Goal: Use online tool/utility: Utilize a website feature to perform a specific function

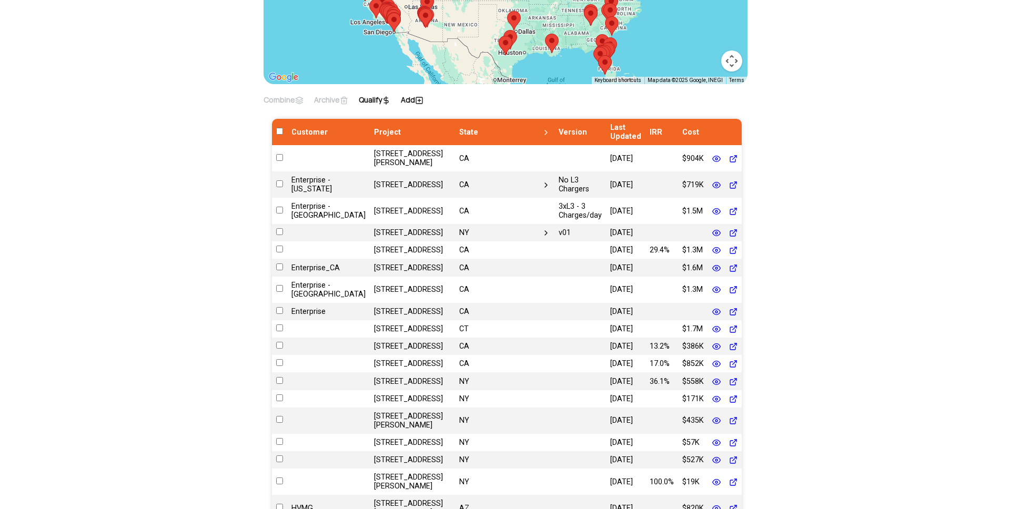
scroll to position [248, 0]
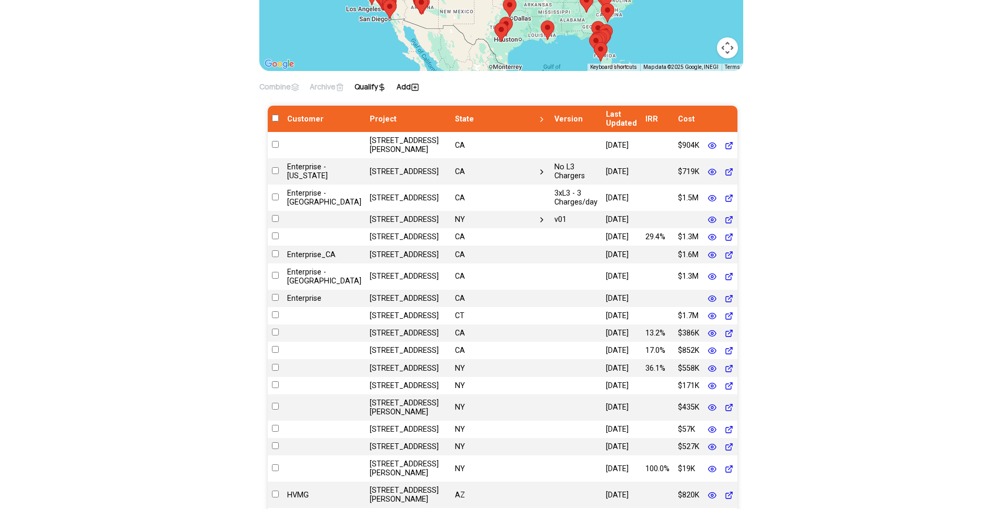
click at [414, 83] on label "Add" at bounding box center [408, 87] width 23 height 11
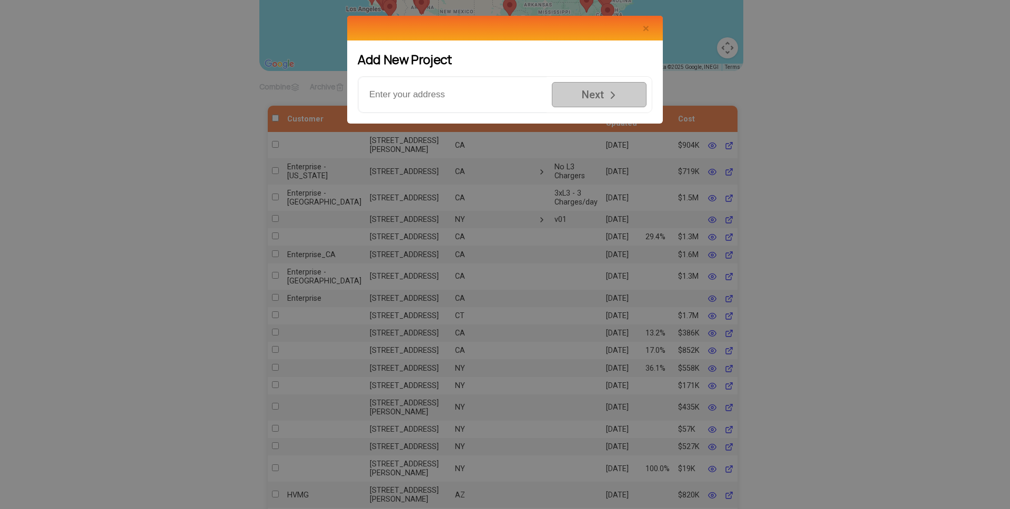
click at [419, 86] on input "text" at bounding box center [452, 95] width 188 height 36
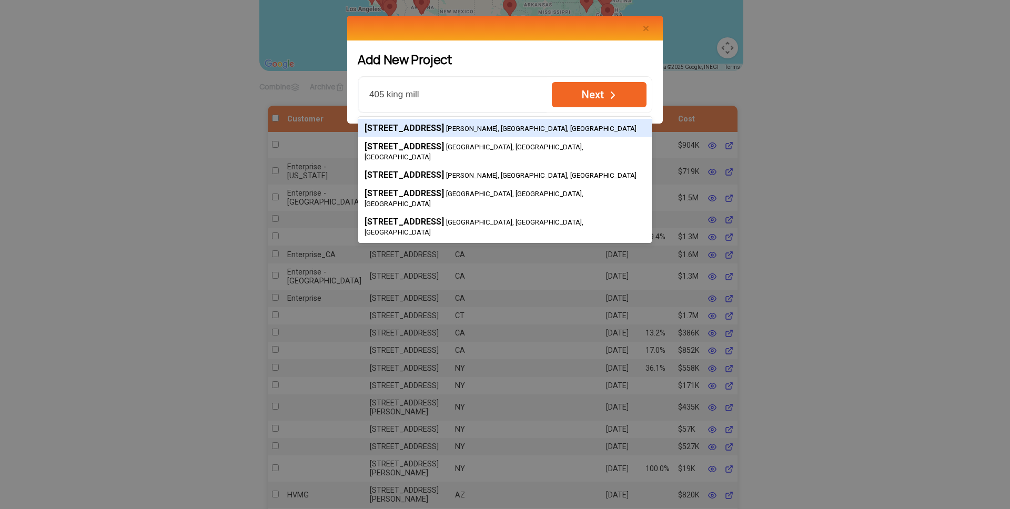
click at [495, 125] on small "McDonough, GA, USA" at bounding box center [541, 129] width 190 height 8
type input "405 King Mill Road, McDonough, GA, USA"
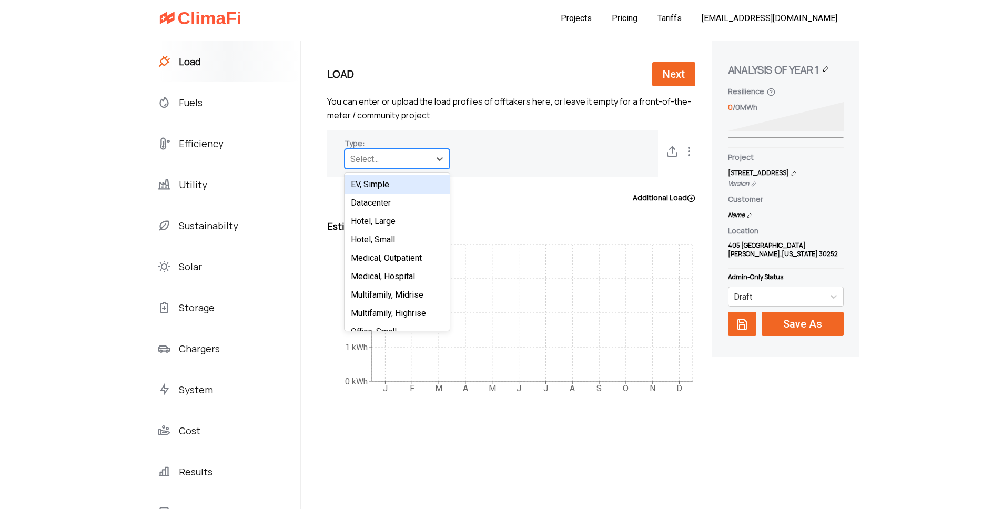
click at [369, 153] on div "Select..." at bounding box center [387, 159] width 85 height 16
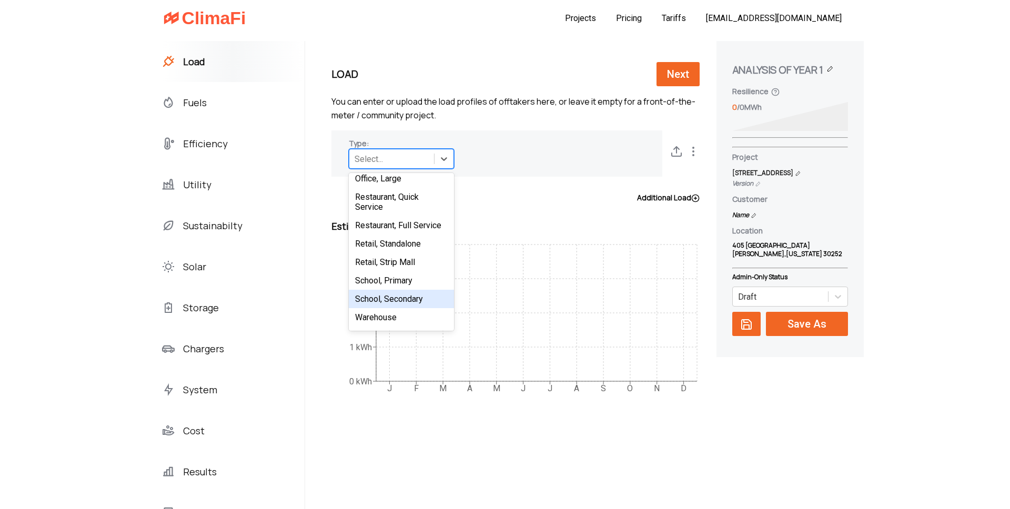
scroll to position [216, 0]
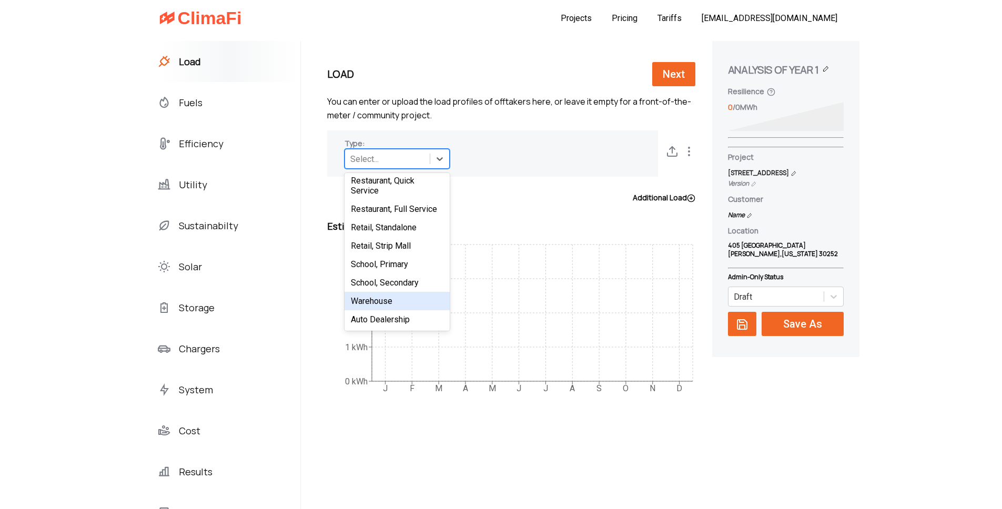
click at [345, 301] on div "Warehouse" at bounding box center [396, 301] width 105 height 18
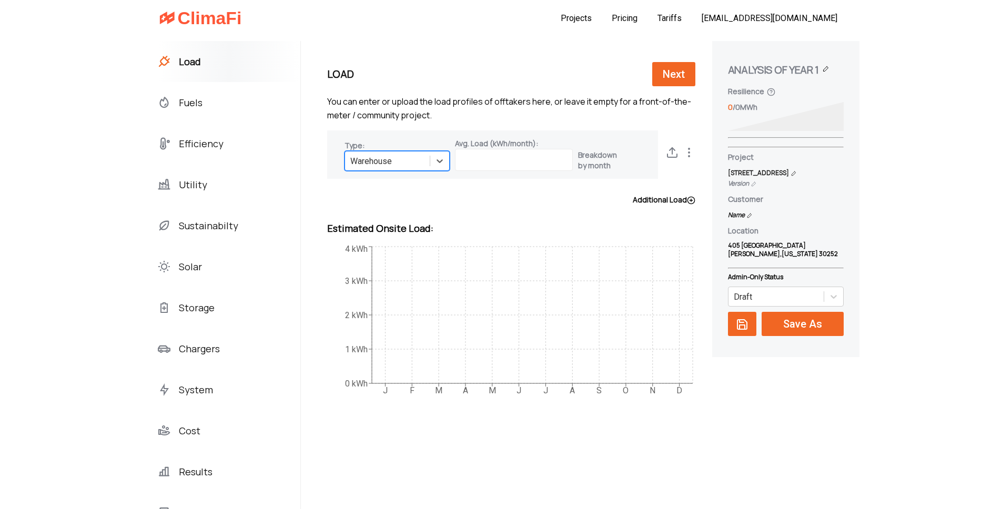
click at [578, 159] on label "Breakdown by month" at bounding box center [600, 160] width 45 height 21
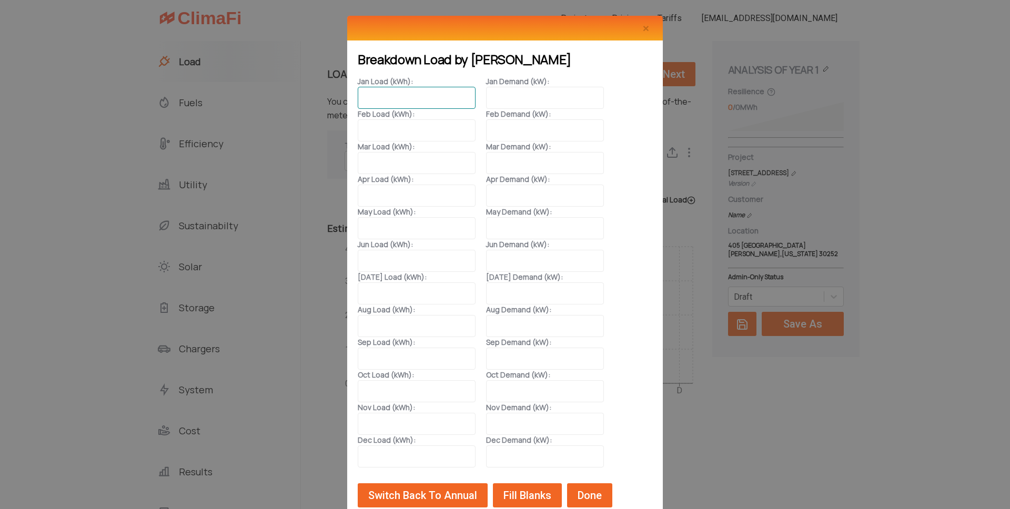
click at [397, 100] on input at bounding box center [417, 98] width 118 height 22
paste input "537,024"
type input "537,024"
click at [407, 133] on input at bounding box center [417, 130] width 118 height 22
paste input "477,396"
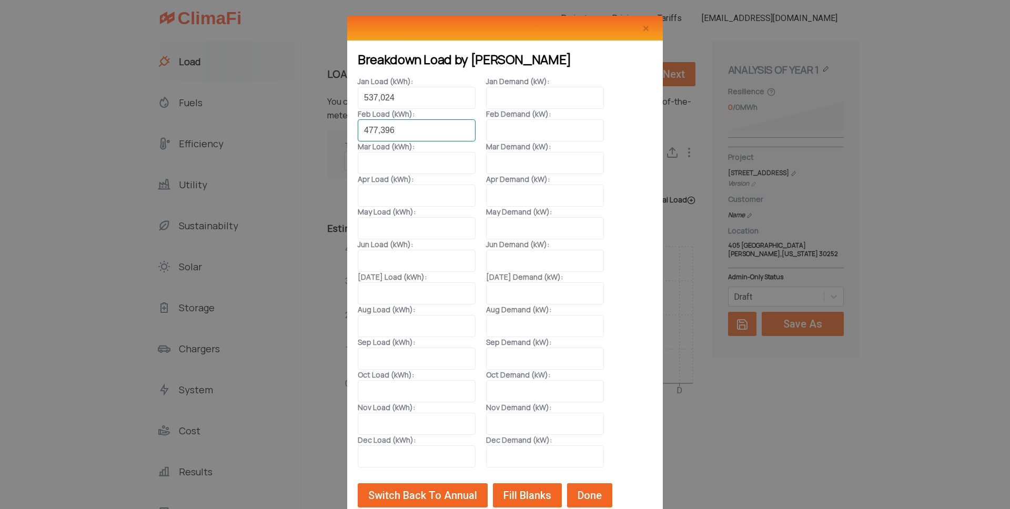
type input "477,396"
click at [418, 160] on input at bounding box center [417, 163] width 118 height 22
paste input "548,964"
type input "548,964"
click at [391, 192] on input at bounding box center [417, 196] width 118 height 22
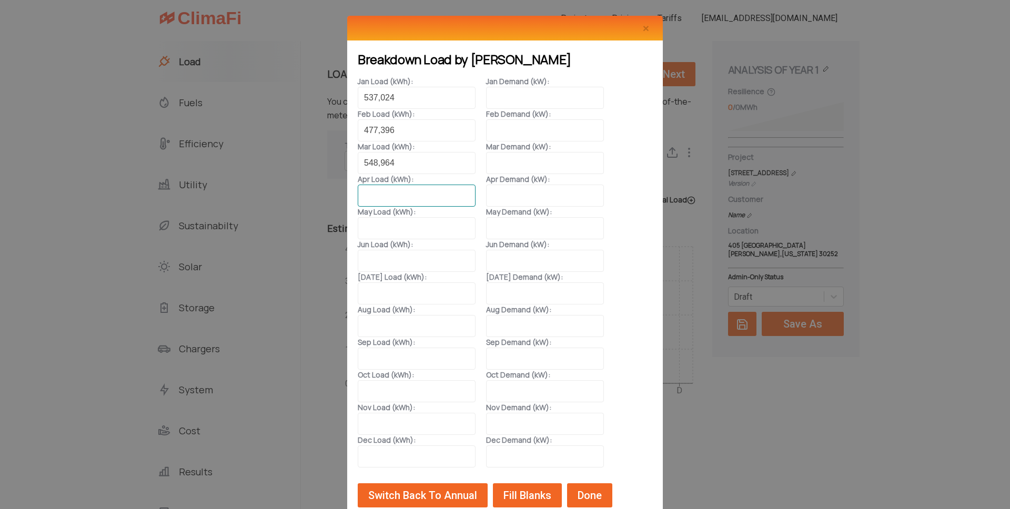
paste input "587,013"
type input "587,013"
click at [385, 224] on input at bounding box center [417, 228] width 118 height 22
paste input "714,355"
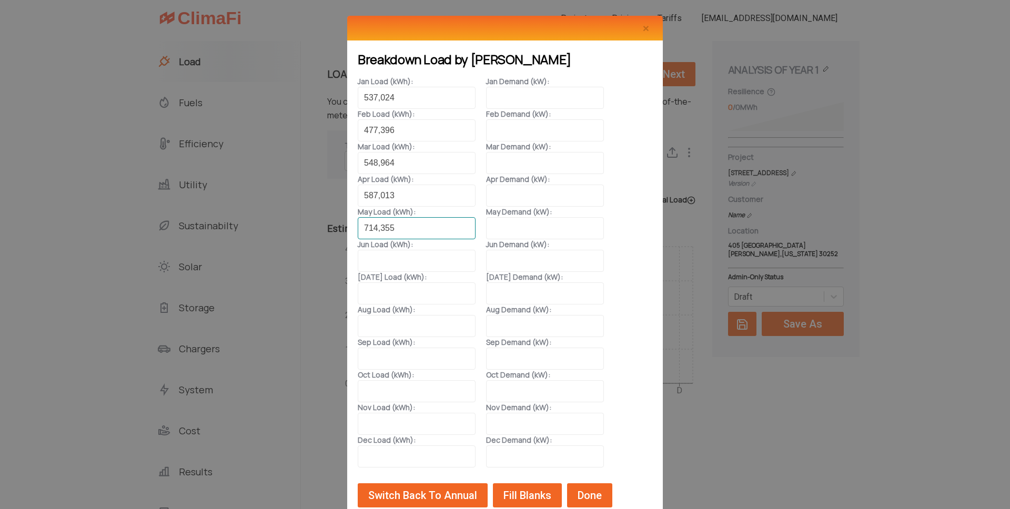
type input "714,355"
click at [393, 263] on input at bounding box center [417, 261] width 118 height 22
paste input "830,203"
type input "830,203"
click at [377, 292] on input at bounding box center [417, 293] width 118 height 22
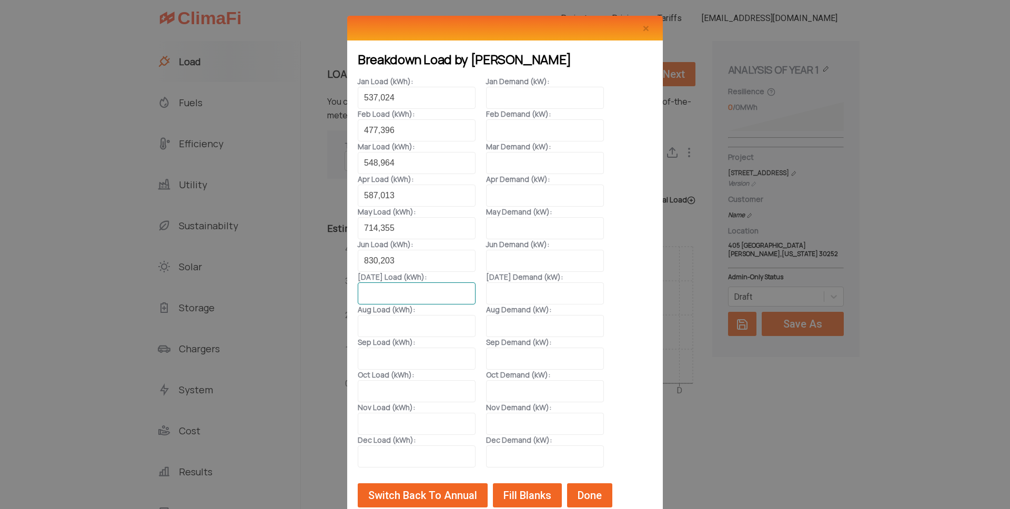
paste input "829,908"
type input "829,908"
click at [404, 322] on input at bounding box center [417, 326] width 118 height 22
paste input "775,049"
type input "775,049"
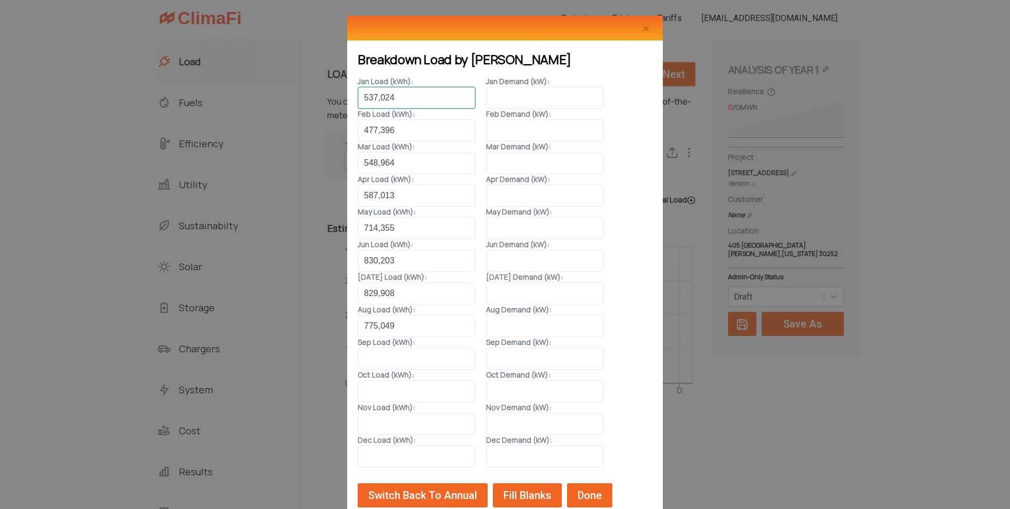
click at [378, 97] on input "537,024" at bounding box center [417, 98] width 118 height 22
type input "537024"
click at [379, 128] on input "477,396" at bounding box center [417, 130] width 118 height 22
type input "477396"
click at [380, 163] on input "548,964" at bounding box center [417, 163] width 118 height 22
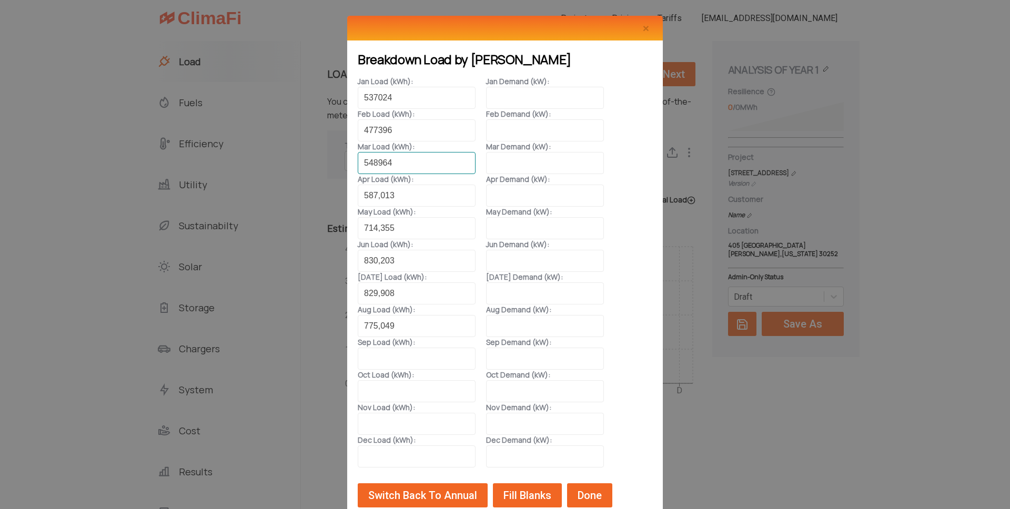
type input "548964"
click at [379, 195] on input "587,013" at bounding box center [417, 196] width 118 height 22
type input "587013"
click at [379, 227] on input "714,355" at bounding box center [417, 228] width 118 height 22
type input "714355"
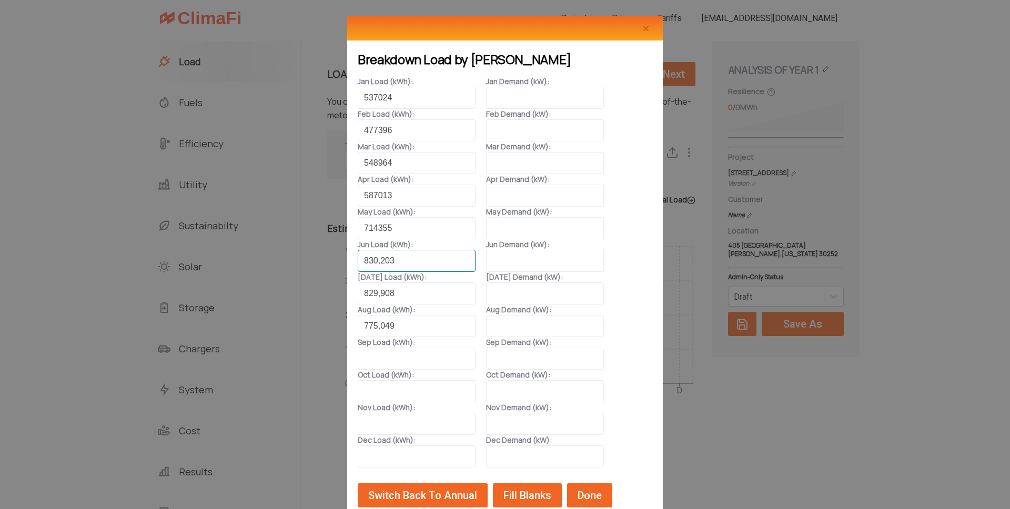
click at [380, 259] on input "830,203" at bounding box center [417, 261] width 118 height 22
type input "830203"
click at [380, 293] on input "829,908" at bounding box center [417, 293] width 118 height 22
type input "829908"
click at [379, 326] on input "775,049" at bounding box center [417, 326] width 118 height 22
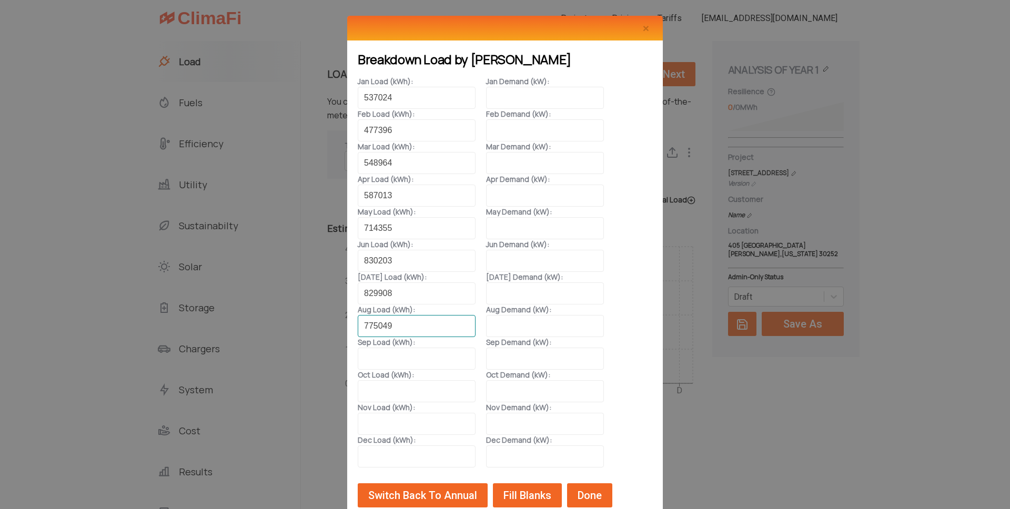
type input "775049"
click at [381, 360] on input at bounding box center [417, 359] width 118 height 22
paste input "735,108"
click at [380, 354] on input "735,108" at bounding box center [417, 359] width 118 height 22
type input "735108"
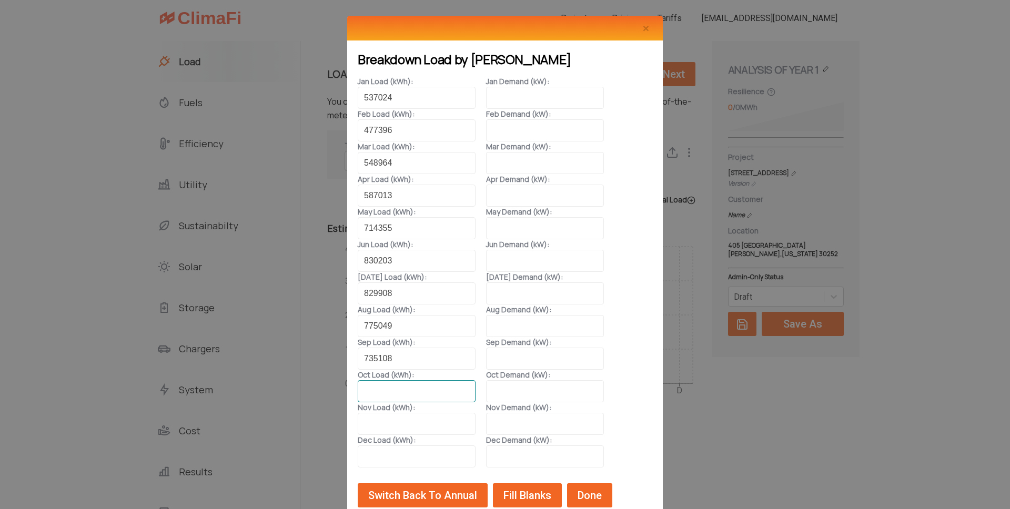
click at [395, 392] on input at bounding box center [417, 391] width 118 height 22
paste input "595,882"
click at [379, 388] on input "595,882" at bounding box center [417, 391] width 118 height 22
type input "595882"
click at [381, 421] on input at bounding box center [417, 424] width 118 height 22
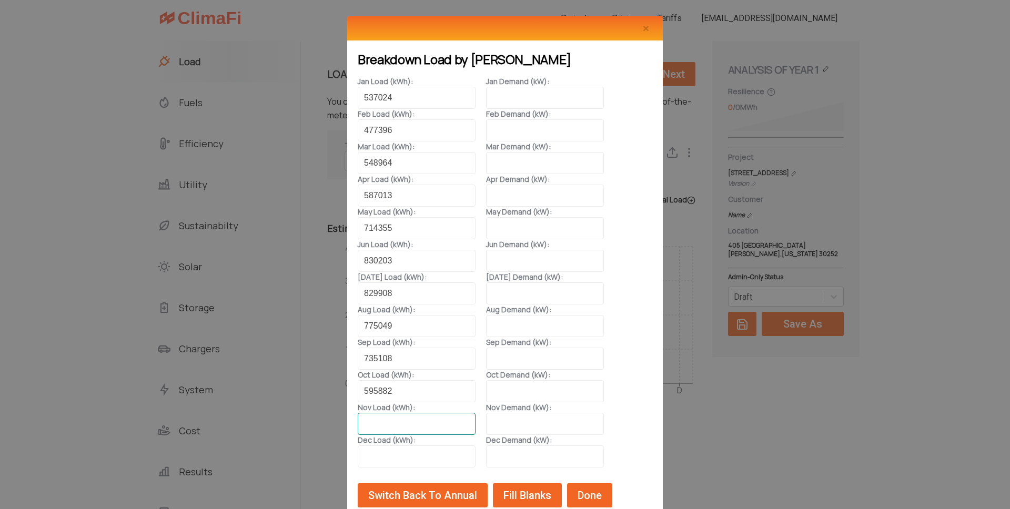
paste input "530,109"
click at [380, 423] on input "530,109" at bounding box center [417, 424] width 118 height 22
type input "530109"
click at [409, 452] on input at bounding box center [417, 456] width 118 height 22
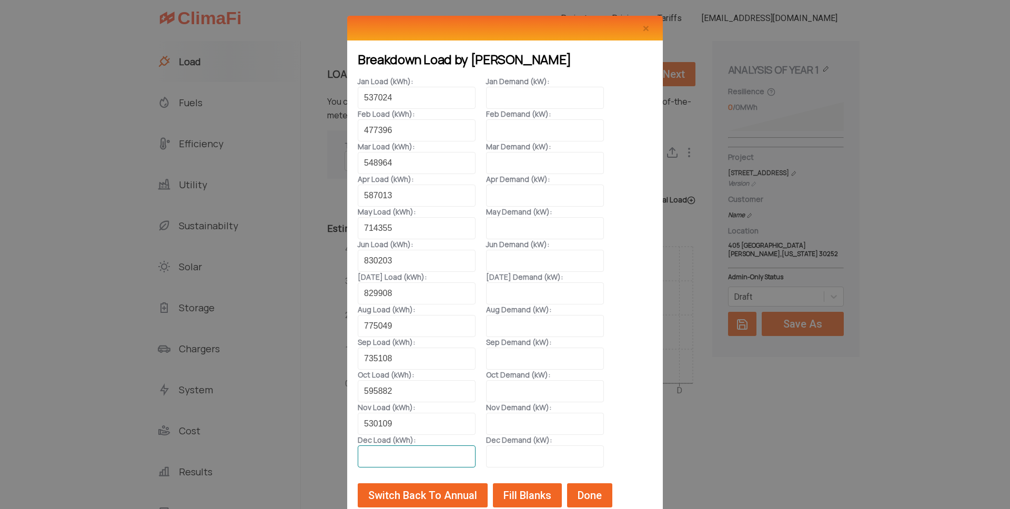
paste input "526,198"
click at [380, 454] on input "526,198" at bounding box center [417, 456] width 118 height 22
type input "526198"
click at [498, 96] on input at bounding box center [545, 98] width 118 height 22
type input "933"
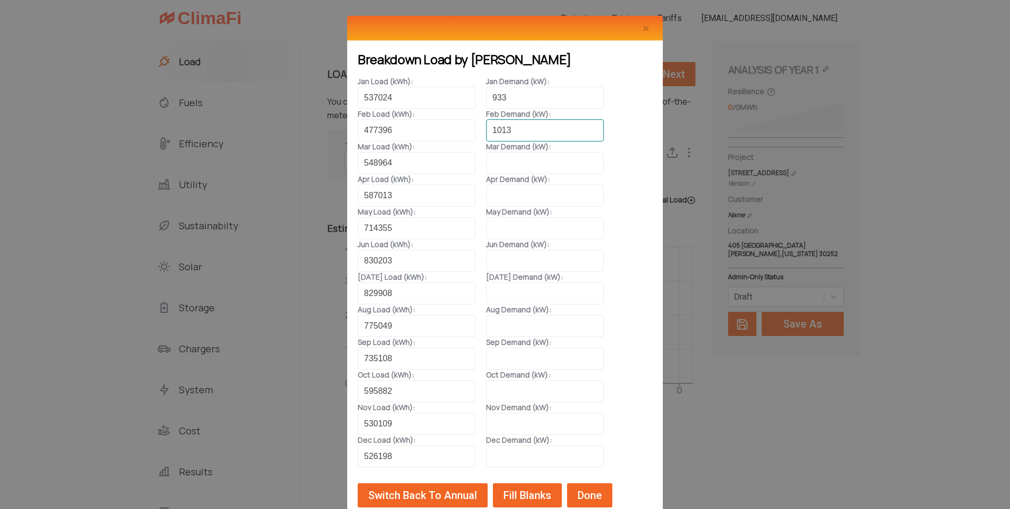
type input "1013"
type input "1087"
type input "1300"
type input "1360"
type input "1415"
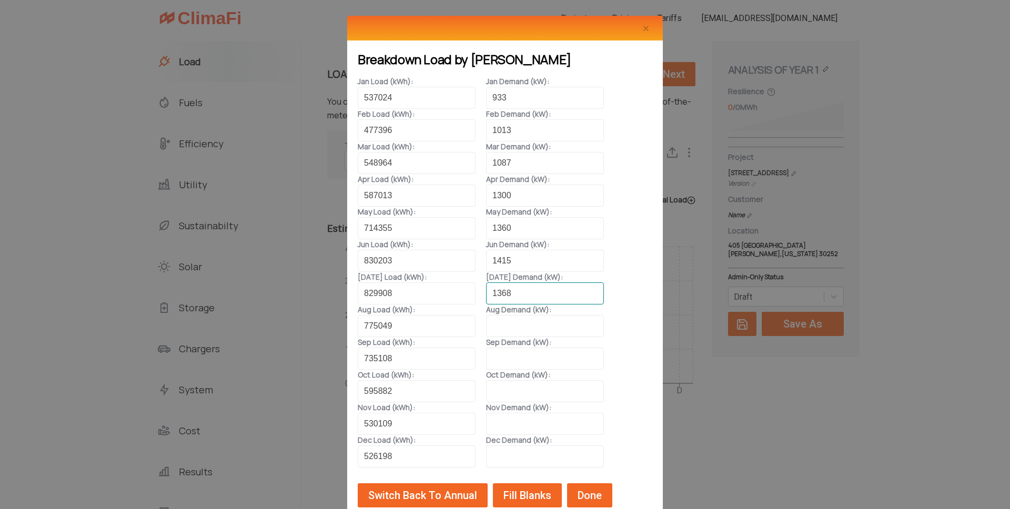
type input "1368"
type input "1369"
type input "1286"
type input "1118"
type input "1085"
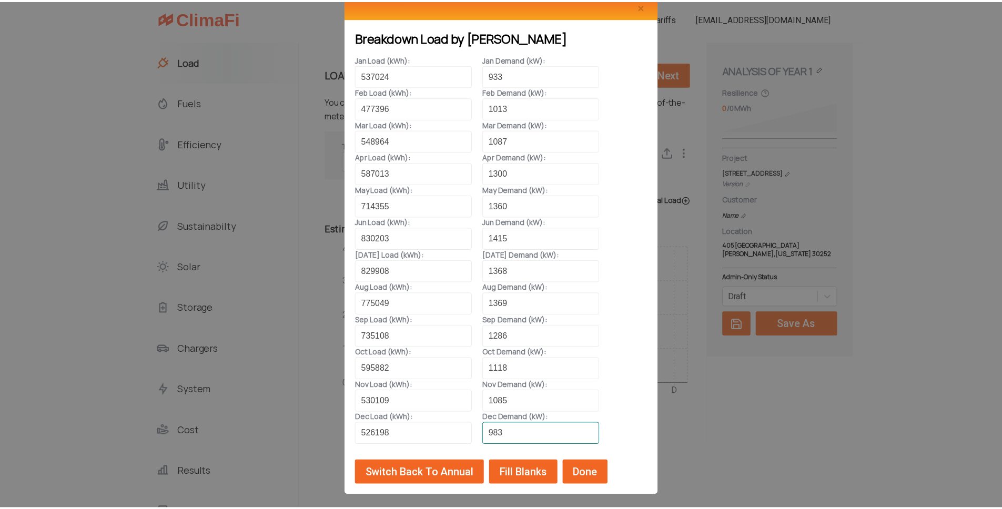
scroll to position [25, 0]
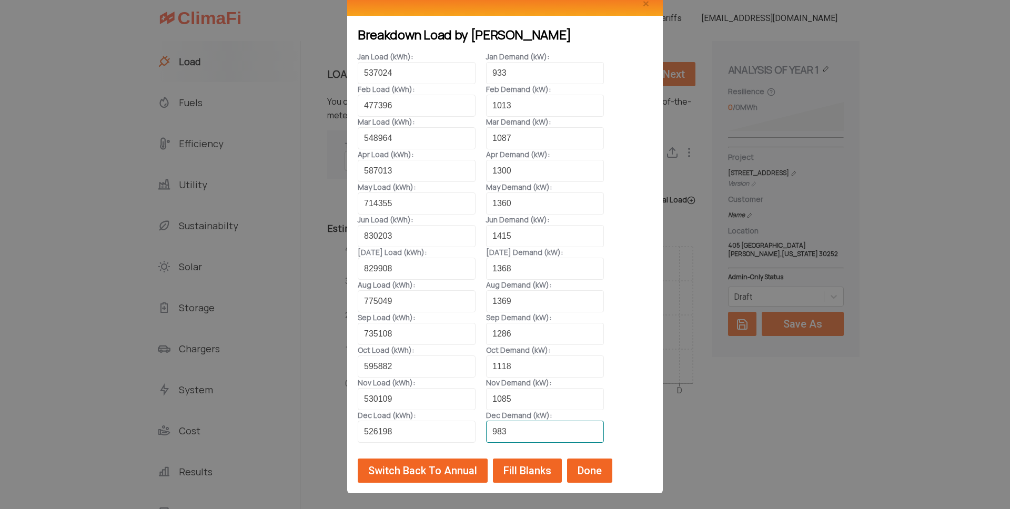
type input "983"
click at [583, 468] on span "Done" at bounding box center [589, 470] width 29 height 13
type input "640600.75"
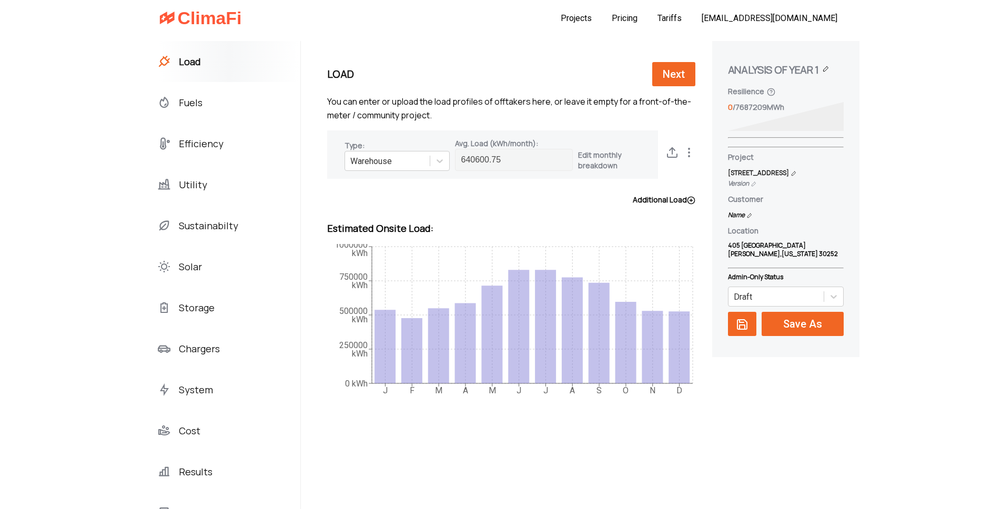
click at [179, 182] on span "Utility" at bounding box center [193, 184] width 28 height 17
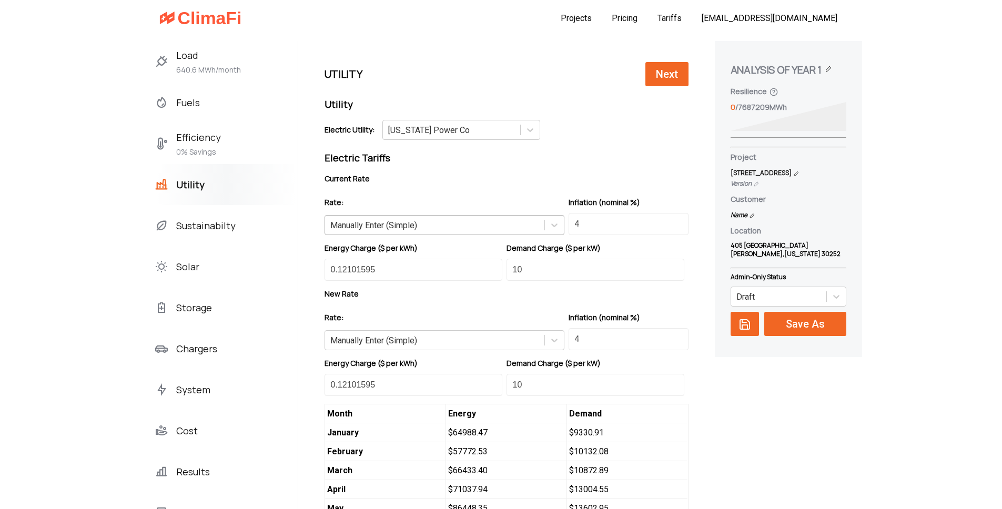
click at [448, 230] on div "Manually Enter (Simple)" at bounding box center [434, 225] width 219 height 16
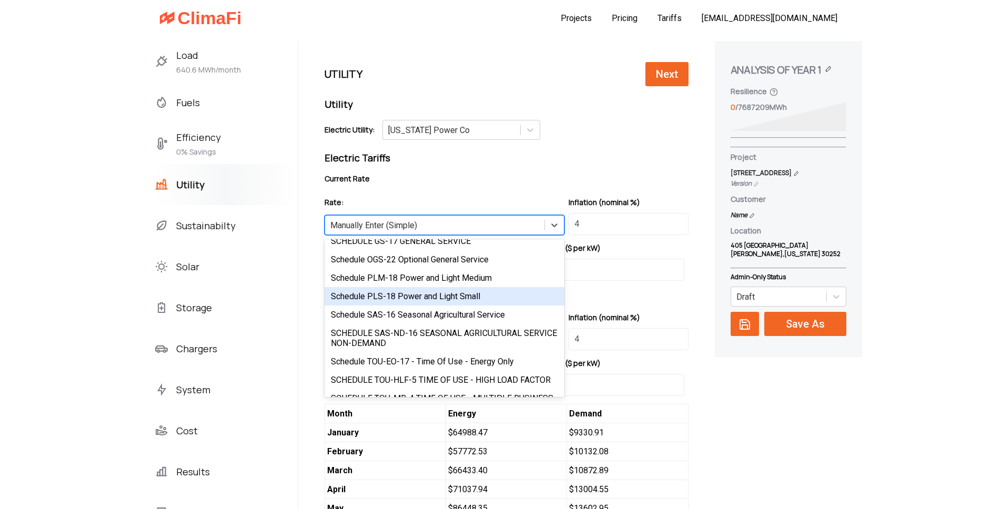
scroll to position [151, 0]
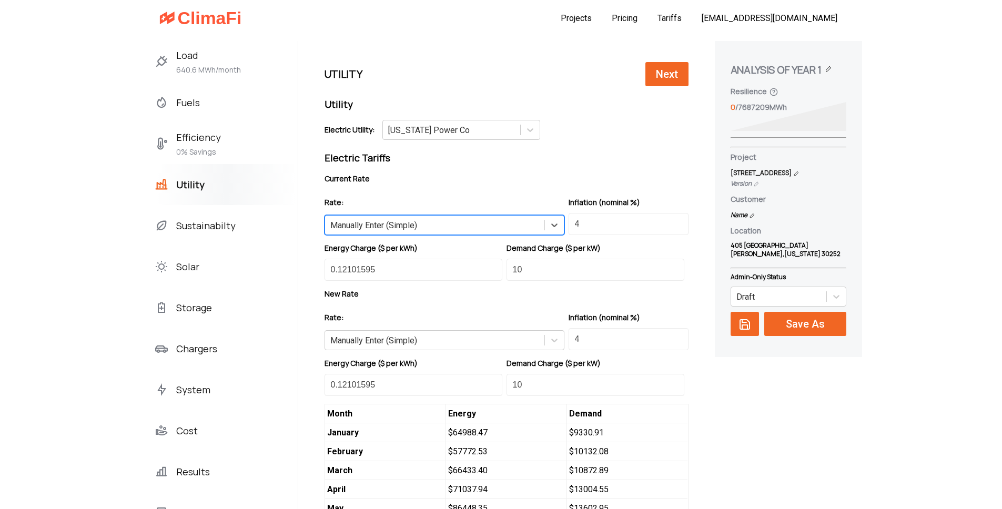
click at [397, 222] on div "Manually Enter (Simple)" at bounding box center [434, 225] width 219 height 16
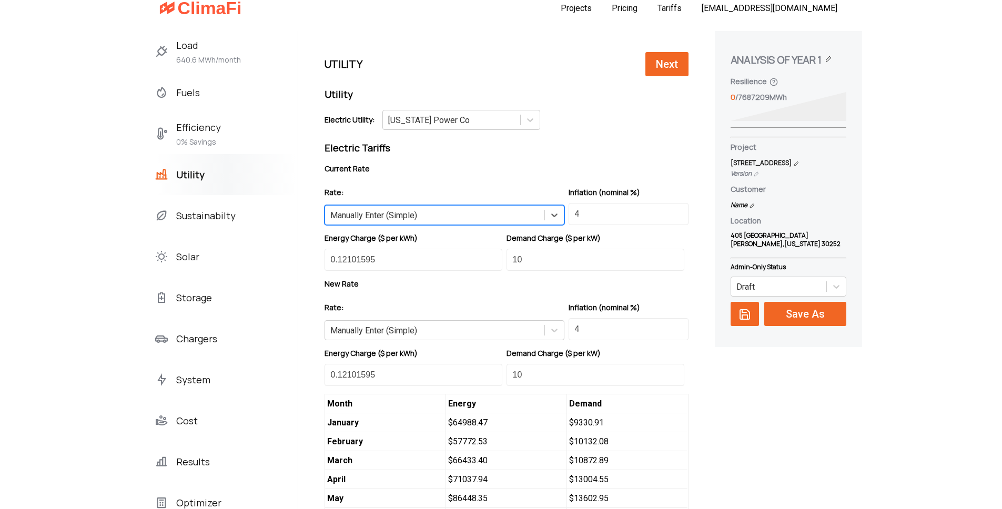
scroll to position [9, 0]
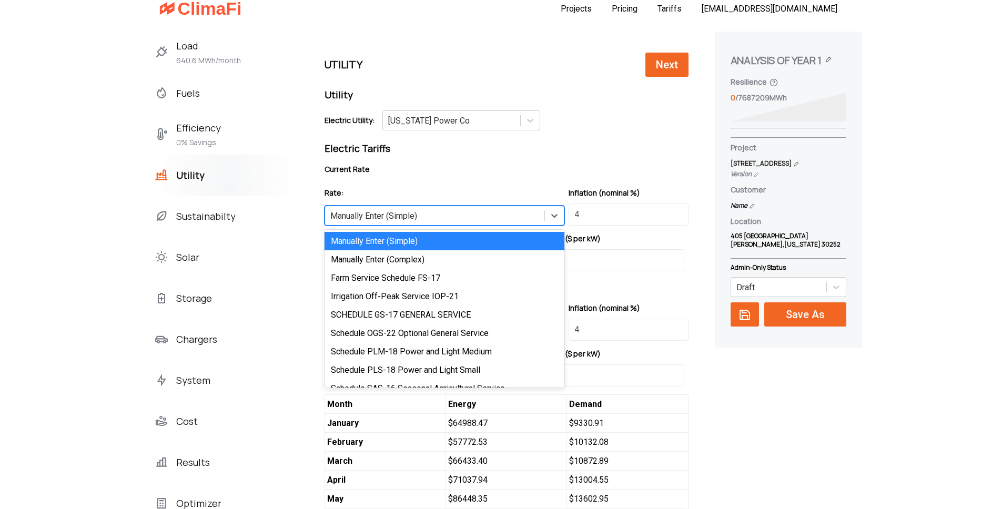
click at [404, 212] on div "Manually Enter (Simple)" at bounding box center [434, 216] width 219 height 16
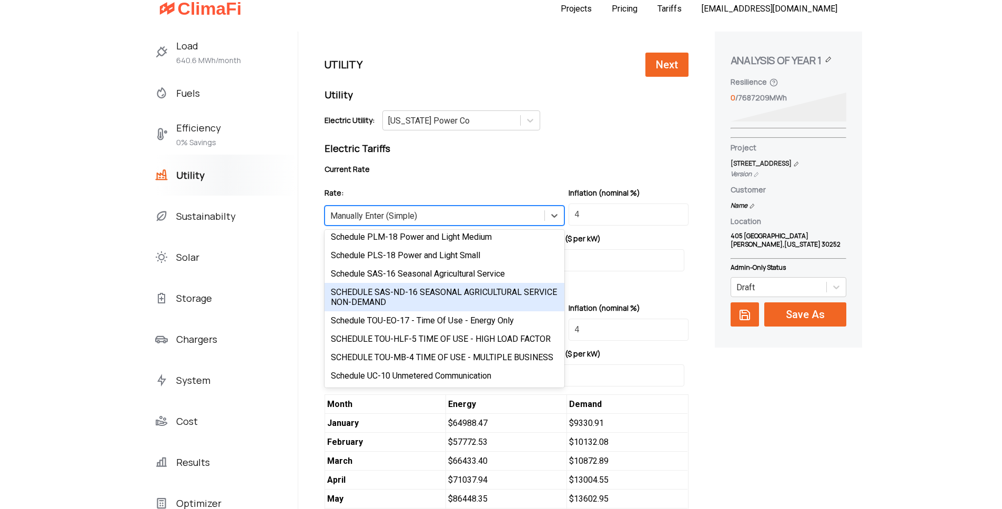
scroll to position [116, 0]
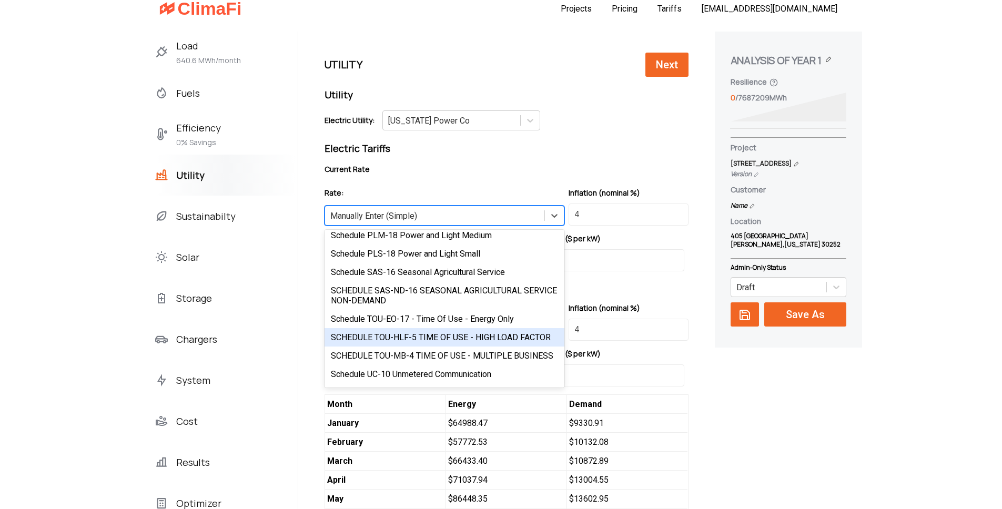
click at [464, 339] on div "SCHEDULE TOU-HLF-5 TIME OF USE - HIGH LOAD FACTOR" at bounding box center [444, 337] width 240 height 18
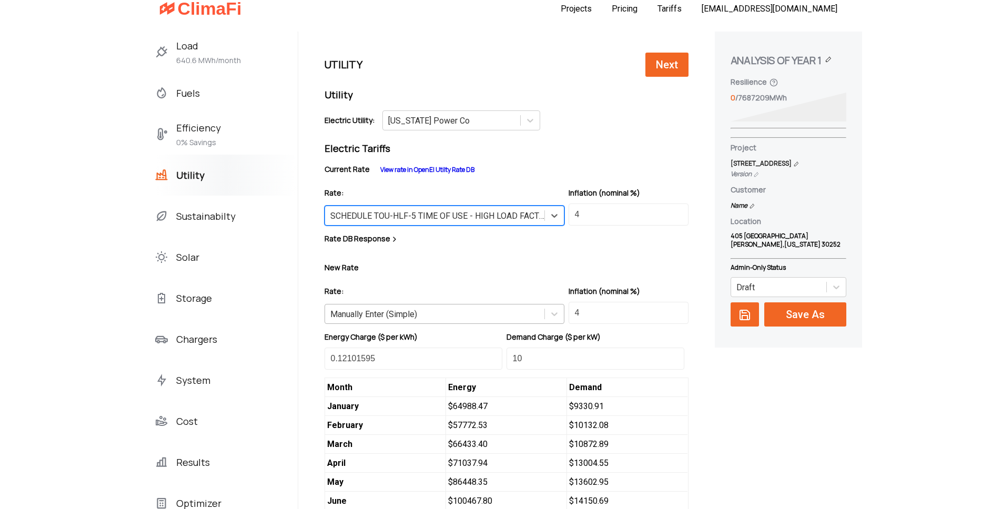
click at [419, 313] on div "Manually Enter (Simple)" at bounding box center [434, 314] width 219 height 16
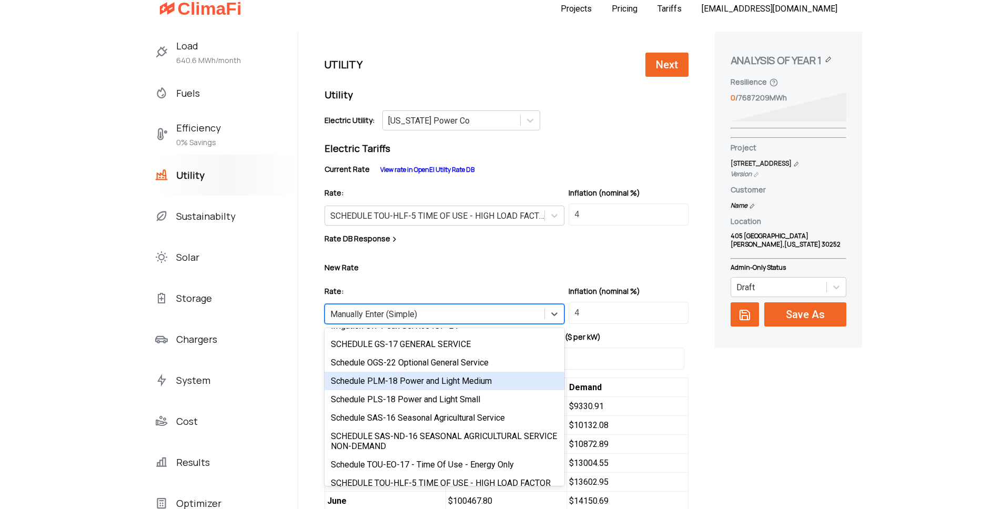
scroll to position [151, 0]
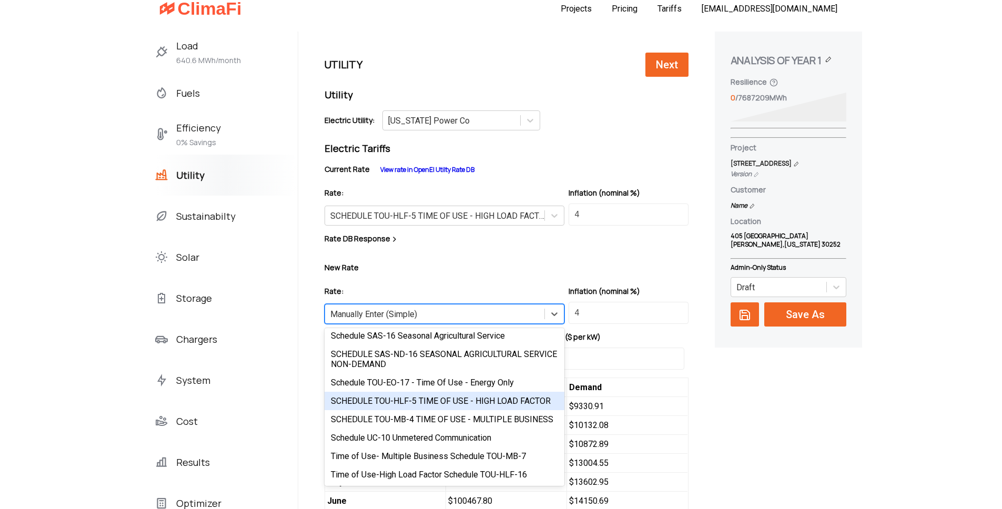
click at [465, 401] on div "SCHEDULE TOU-HLF-5 TIME OF USE - HIGH LOAD FACTOR" at bounding box center [444, 401] width 240 height 18
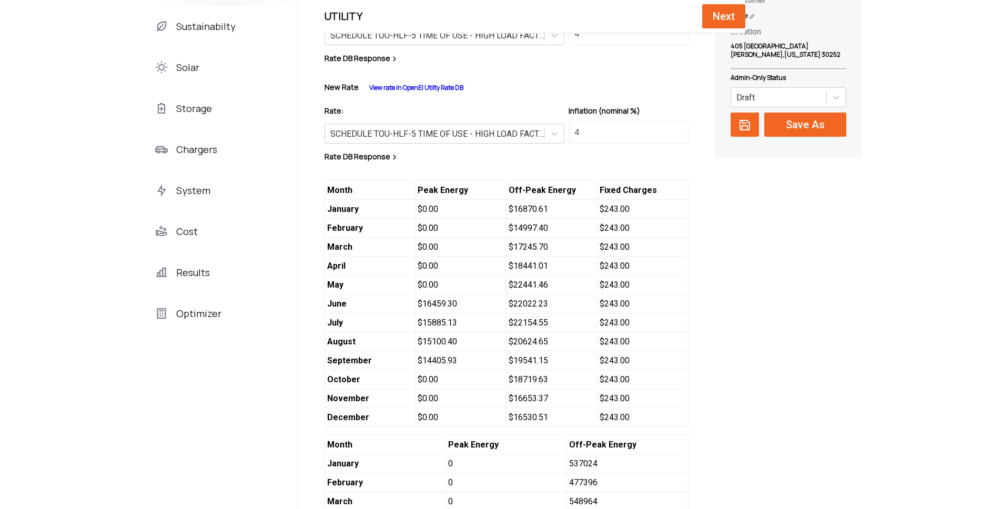
scroll to position [174, 0]
